Goal: Find specific page/section: Find specific page/section

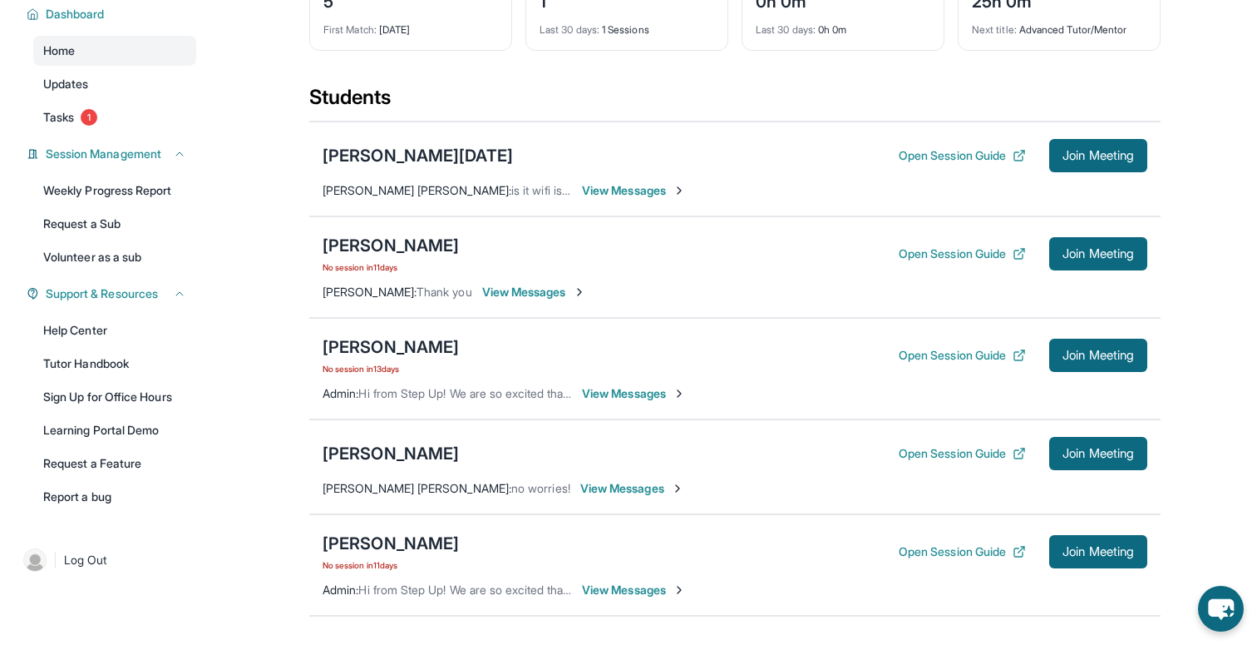
scroll to position [127, 0]
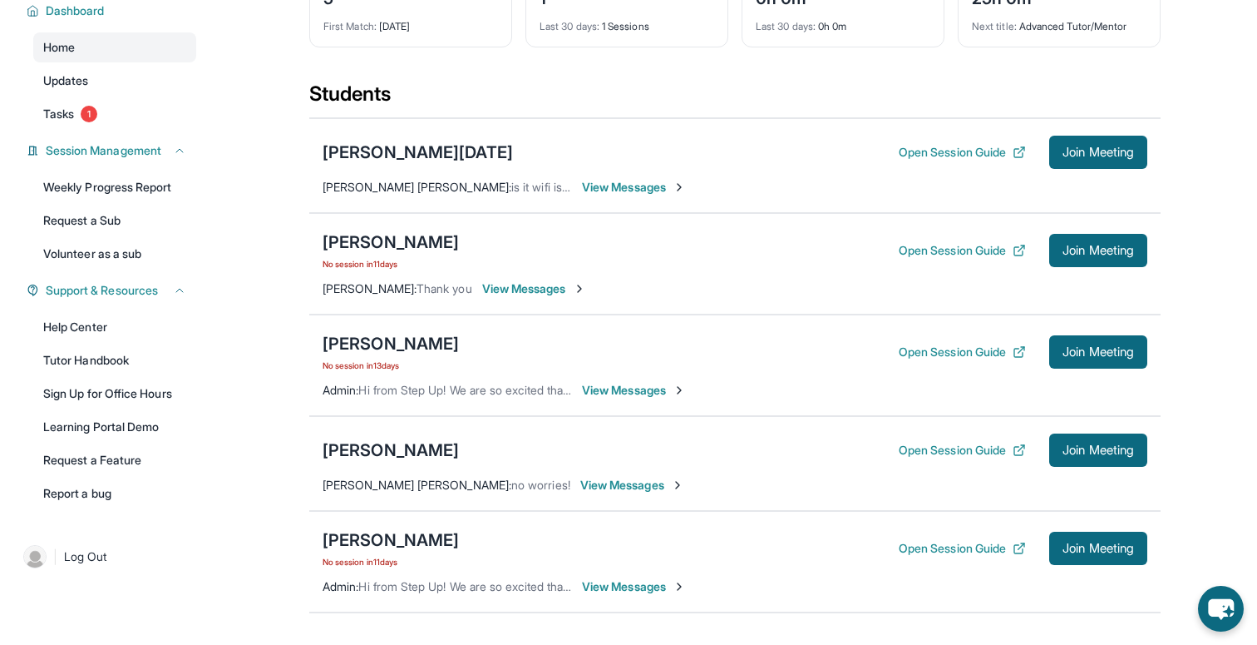
click at [502, 297] on span "View Messages" at bounding box center [534, 288] width 104 height 17
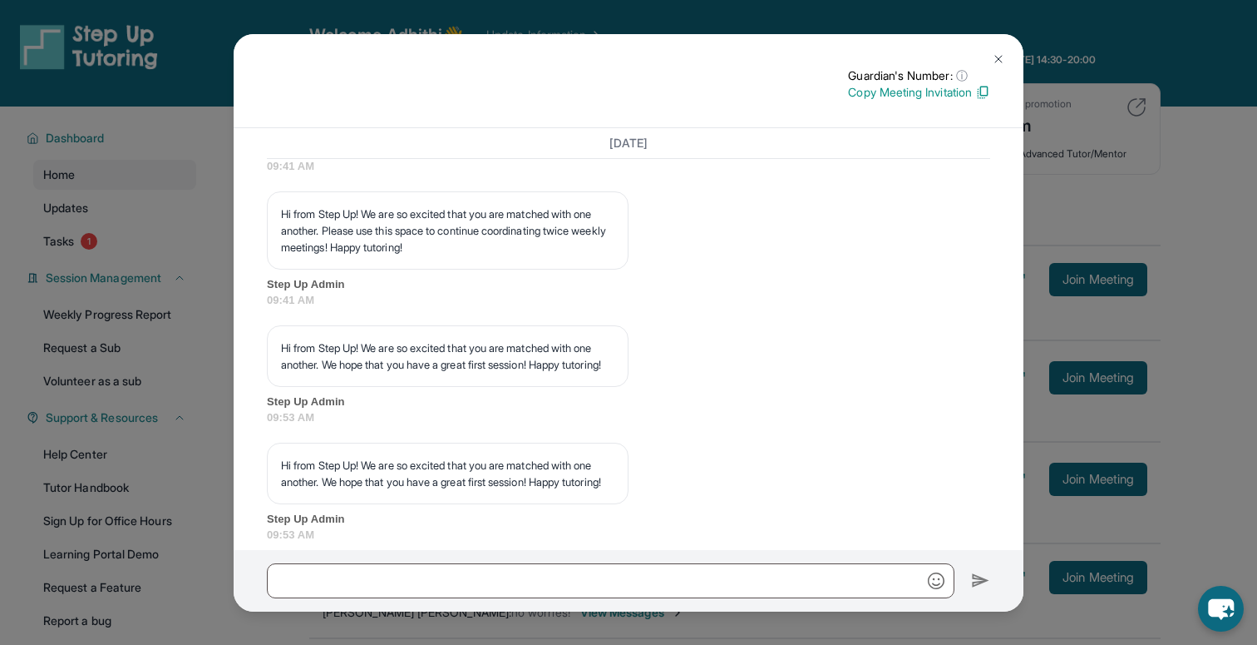
scroll to position [0, 0]
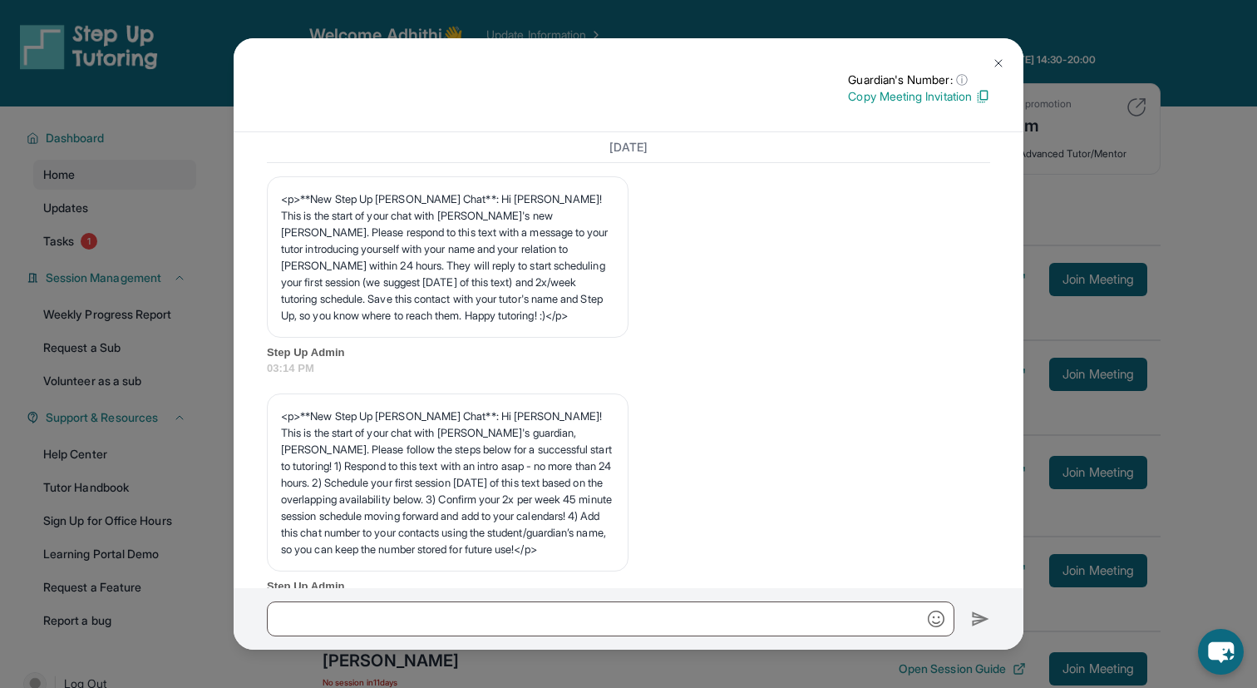
click at [990, 58] on button at bounding box center [998, 63] width 33 height 33
